Goal: Information Seeking & Learning: Learn about a topic

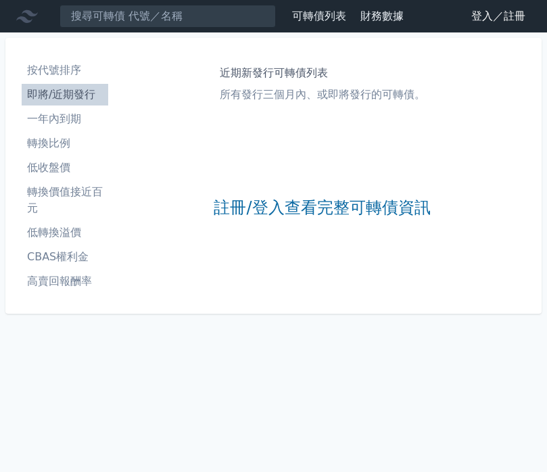
click at [303, 207] on link "註冊/登入查看完整可轉債資訊" at bounding box center [322, 208] width 216 height 22
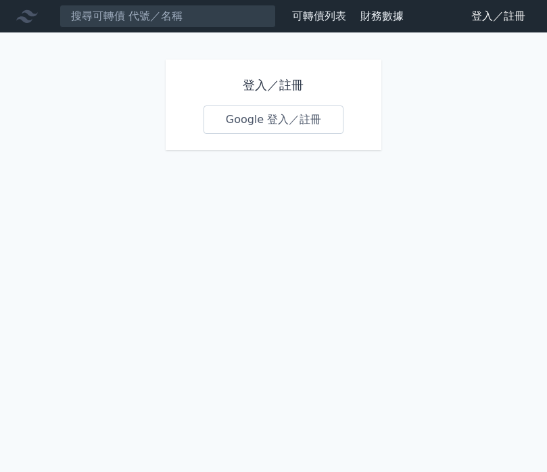
click at [299, 133] on link "Google 登入／註冊" at bounding box center [274, 119] width 141 height 28
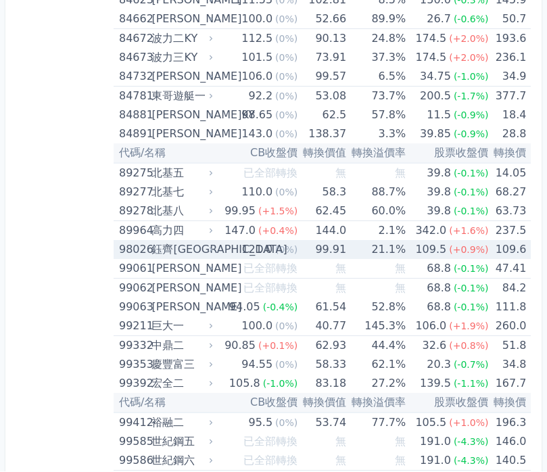
click at [377, 252] on td "21.1%" at bounding box center [375, 250] width 59 height 19
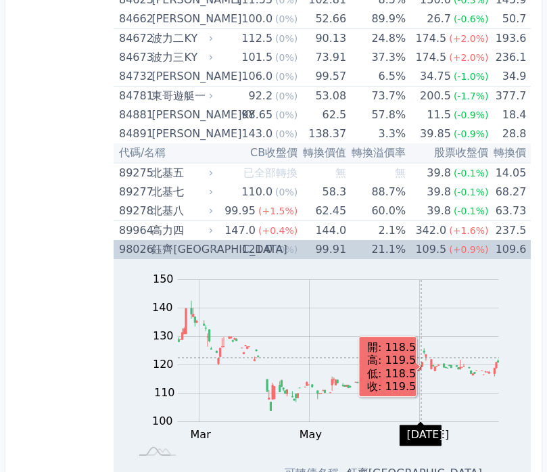
click at [373, 245] on td "21.1%" at bounding box center [375, 249] width 59 height 19
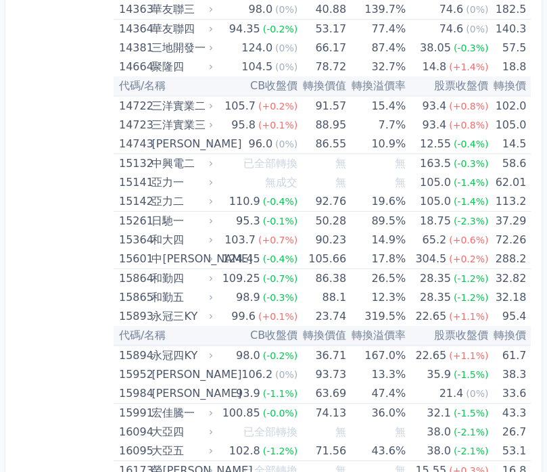
scroll to position [0, 0]
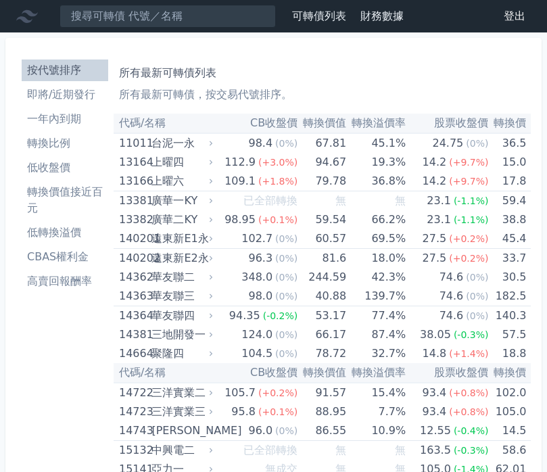
click at [87, 100] on li "即將/近期發行" at bounding box center [65, 95] width 87 height 16
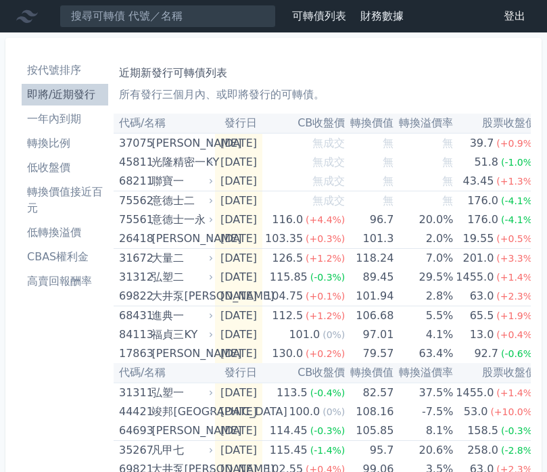
click at [74, 91] on li "即將/近期發行" at bounding box center [65, 95] width 87 height 16
click at [345, 316] on span "(+1.2%)" at bounding box center [325, 315] width 39 height 11
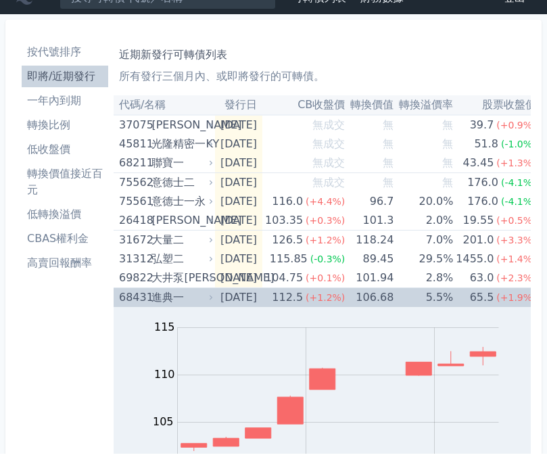
click at [345, 306] on div "(+1.2%)" at bounding box center [325, 315] width 39 height 19
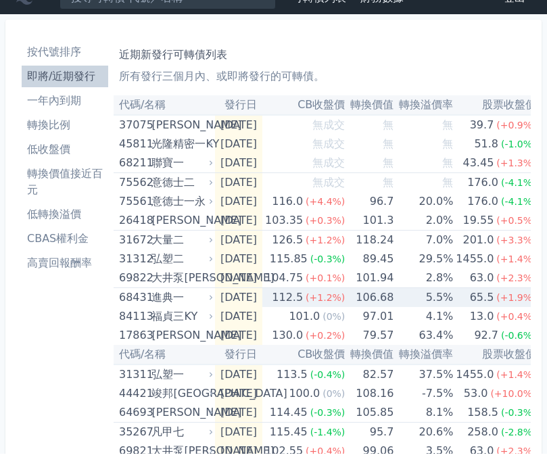
scroll to position [18, 0]
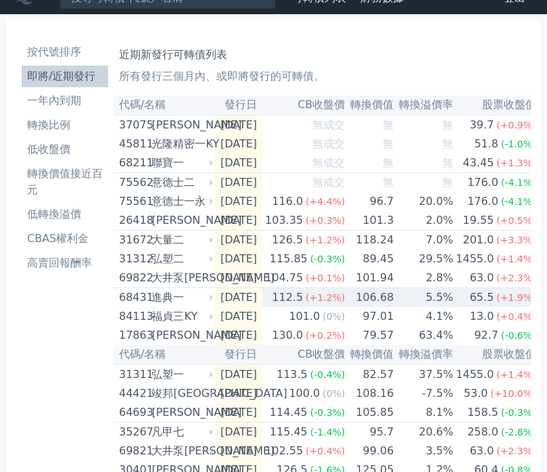
click at [345, 245] on span "(+1.2%)" at bounding box center [325, 240] width 39 height 11
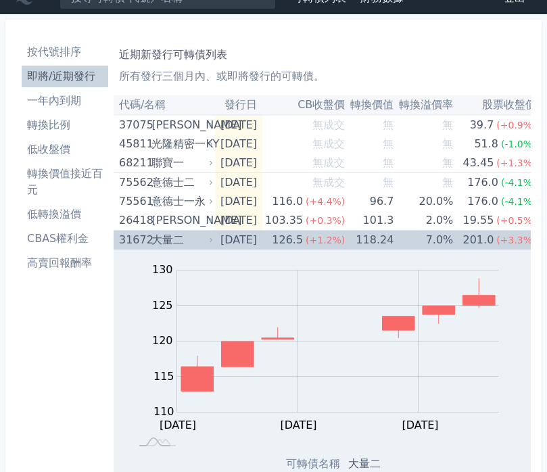
scroll to position [0, 0]
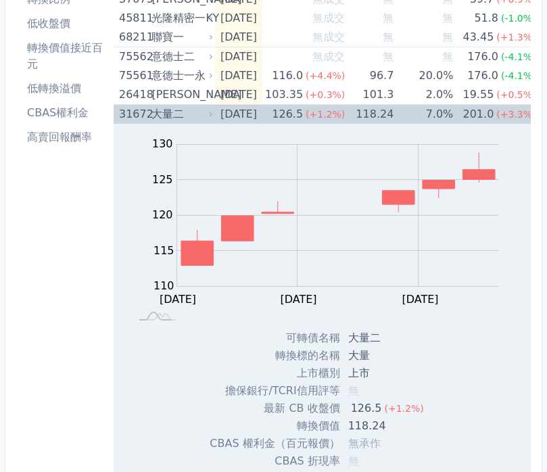
click at [345, 119] on span "(+1.2%)" at bounding box center [325, 115] width 39 height 11
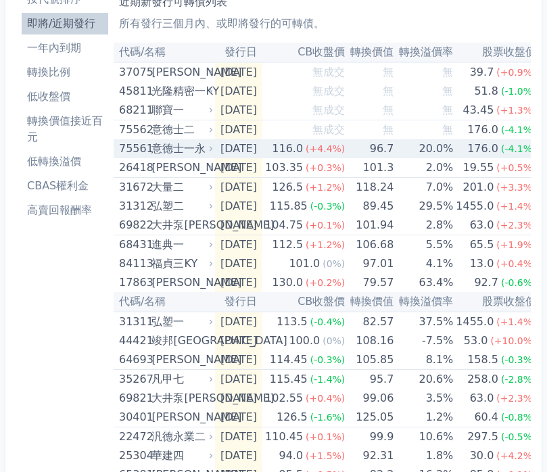
click at [388, 141] on td "96.7" at bounding box center [369, 149] width 49 height 19
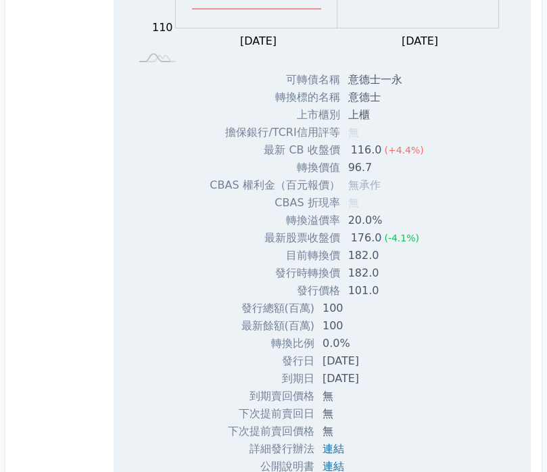
scroll to position [381, 0]
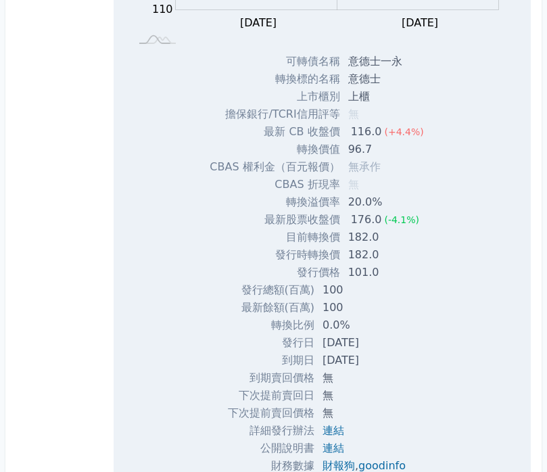
click at [340, 427] on link "連結" at bounding box center [334, 431] width 22 height 13
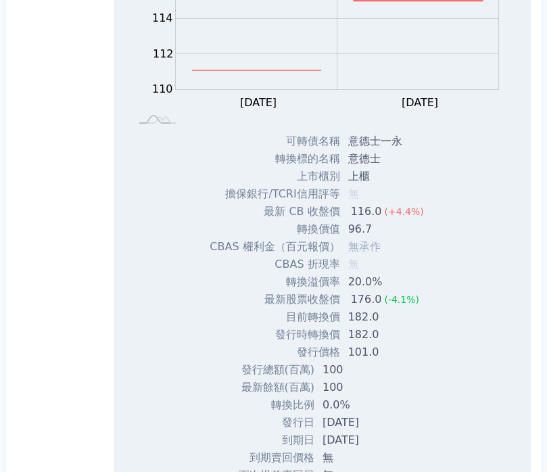
scroll to position [50, 0]
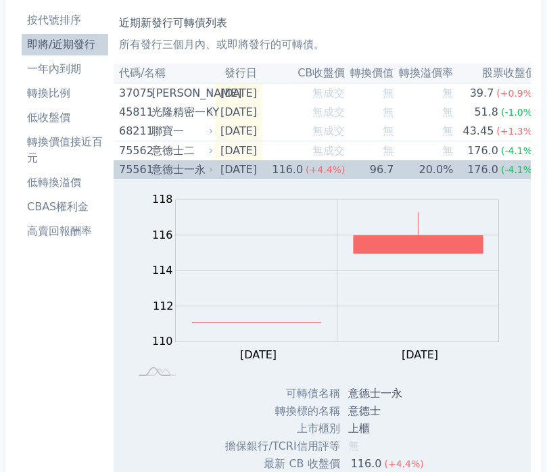
click at [386, 176] on td "96.7" at bounding box center [369, 169] width 49 height 19
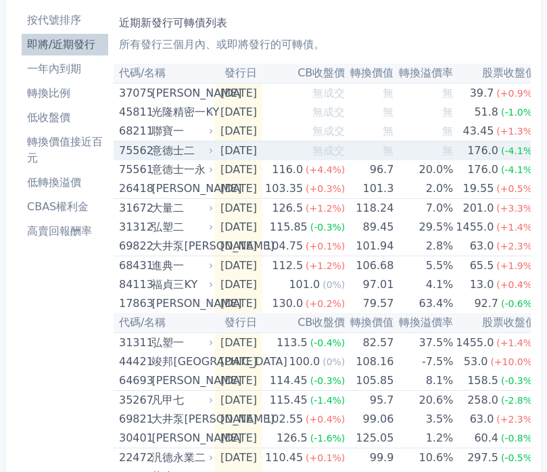
click at [442, 156] on td "無" at bounding box center [423, 151] width 59 height 20
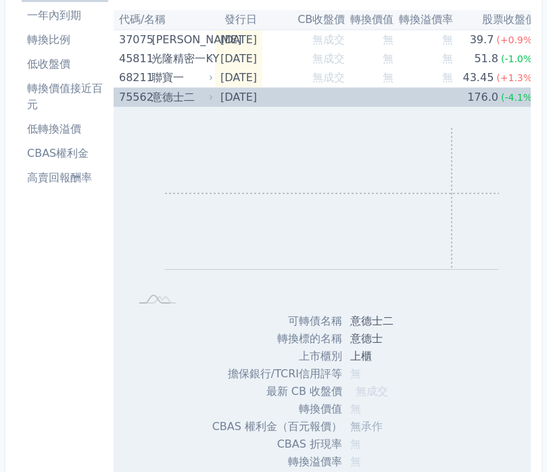
click at [442, 96] on td "無" at bounding box center [423, 99] width 59 height 20
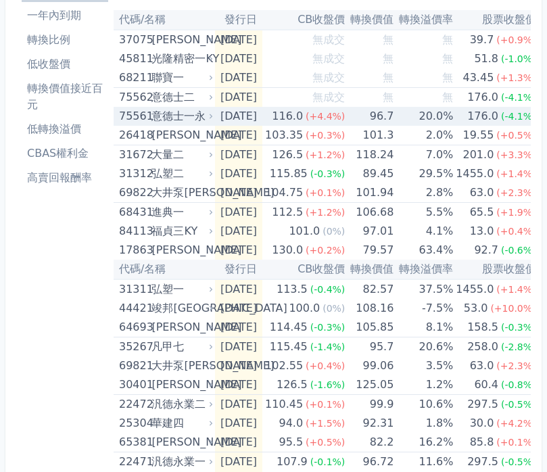
click at [446, 117] on td "20.0%" at bounding box center [423, 116] width 59 height 19
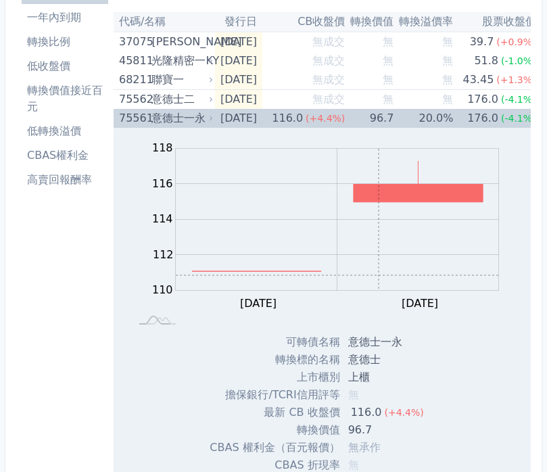
scroll to position [39, 0]
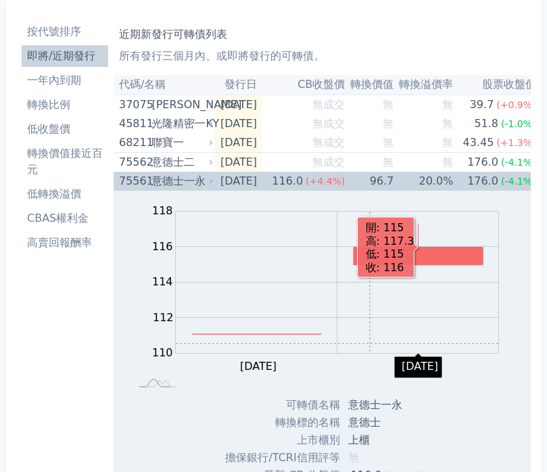
click at [421, 170] on td "無" at bounding box center [423, 163] width 59 height 20
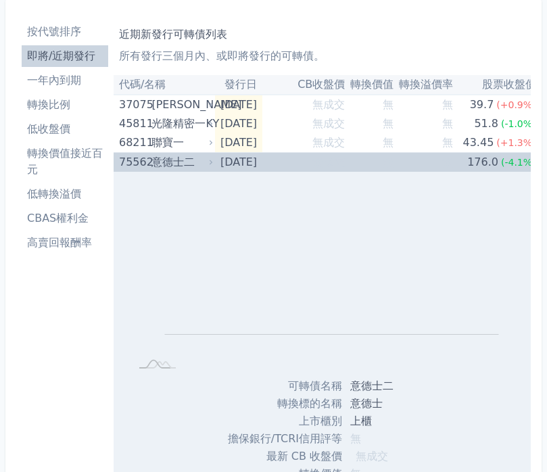
click at [429, 181] on div "Zoom Out L L Chart created using amCharts library" at bounding box center [322, 275] width 417 height 206
click at [428, 170] on td "無" at bounding box center [423, 163] width 59 height 20
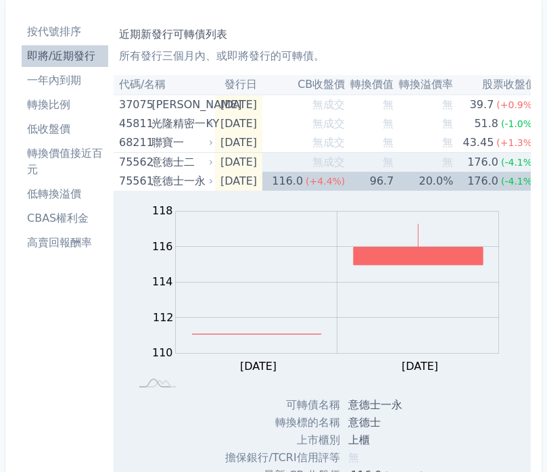
click at [433, 182] on td "20.0%" at bounding box center [423, 181] width 59 height 19
